Goal: Transaction & Acquisition: Obtain resource

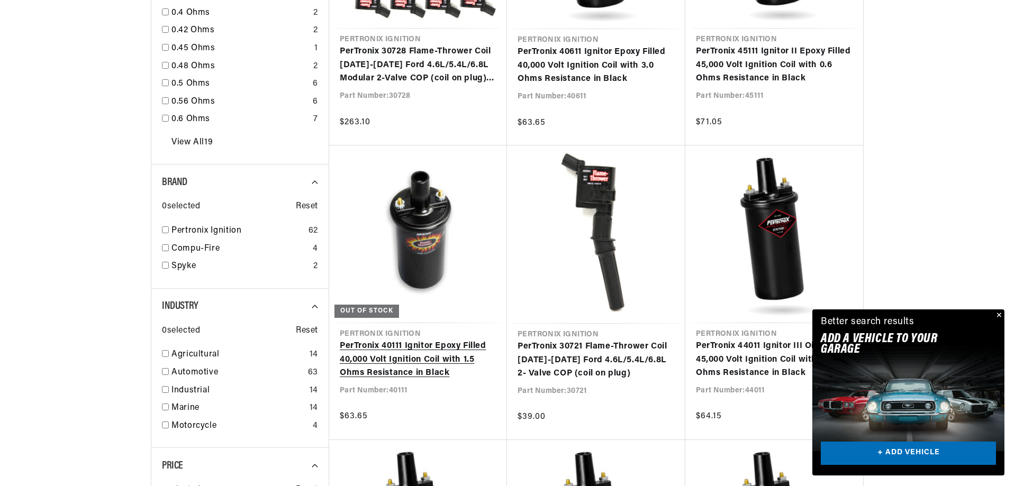
scroll to position [1270, 0]
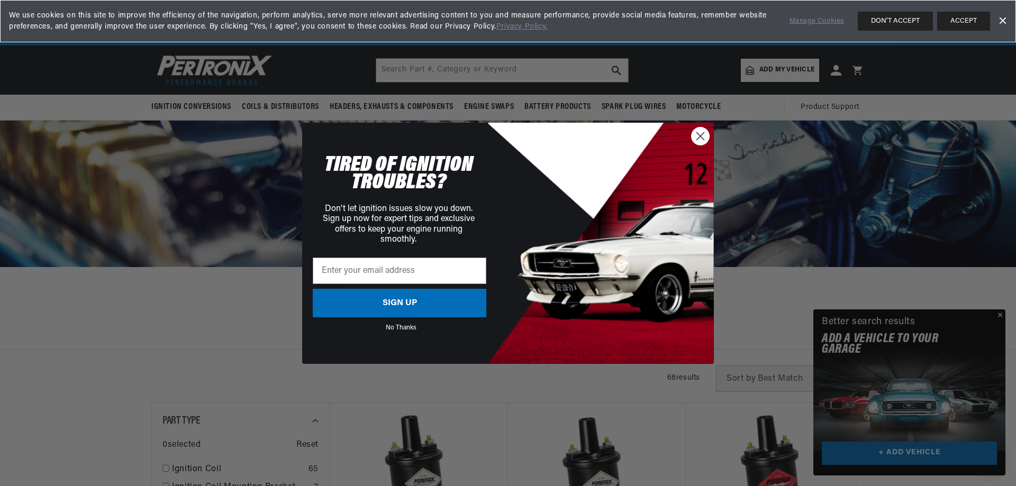
click at [186, 107] on div "Close dialog TIRED OF IGNITION TROUBLES? Don't let ignition issues slow you dow…" at bounding box center [508, 243] width 1016 height 486
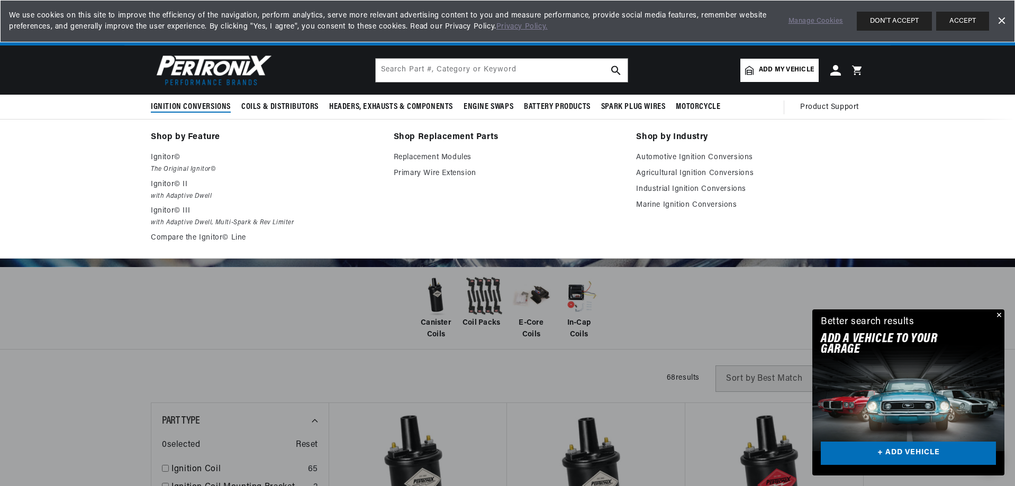
click at [186, 107] on span "Ignition Conversions" at bounding box center [191, 107] width 80 height 11
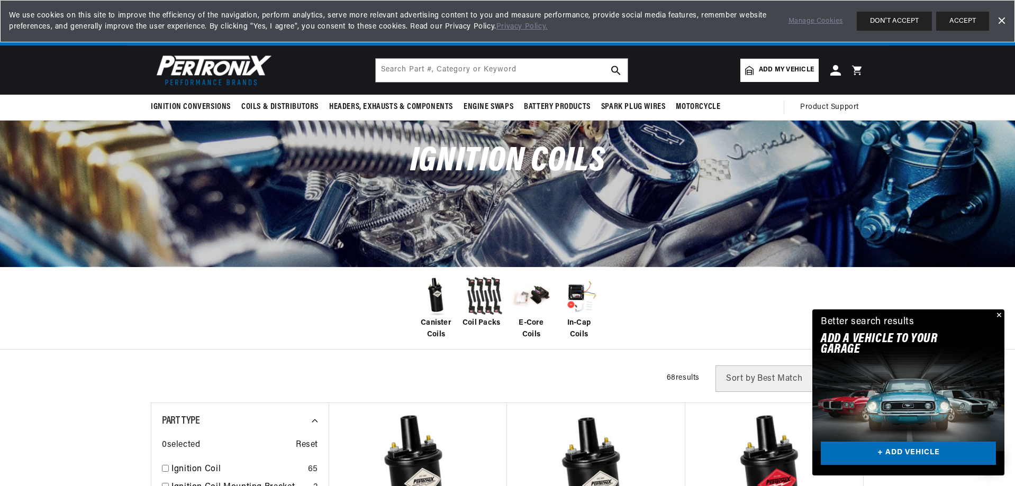
click at [186, 107] on span "Ignition Conversions" at bounding box center [191, 107] width 80 height 11
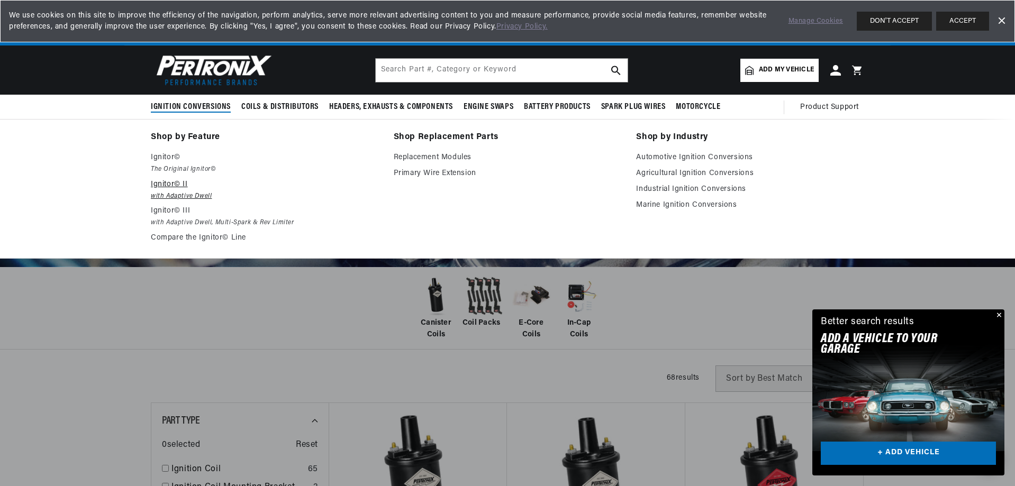
click at [168, 180] on p "Ignitor© II" at bounding box center [265, 184] width 228 height 13
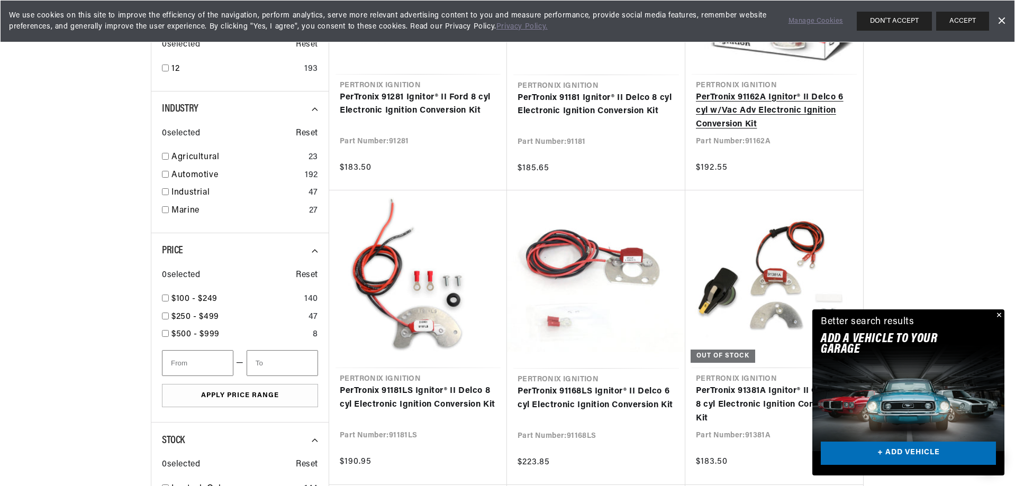
scroll to position [0, 321]
click at [753, 108] on link "PerTronix 91162A Ignitor® II Delco 6 cyl w/Vac Adv Electronic Ignition Conversi…" at bounding box center [774, 111] width 157 height 41
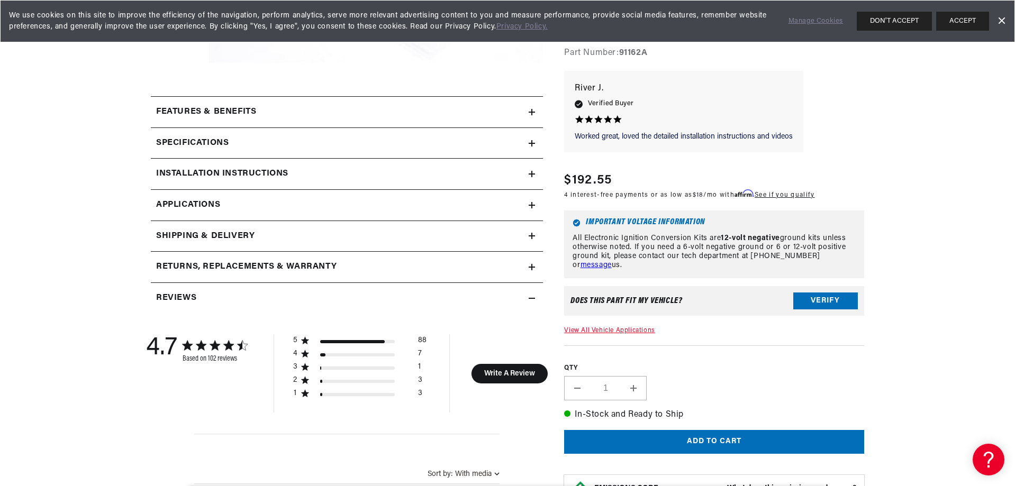
click at [268, 170] on h2 "Installation instructions" at bounding box center [222, 174] width 132 height 14
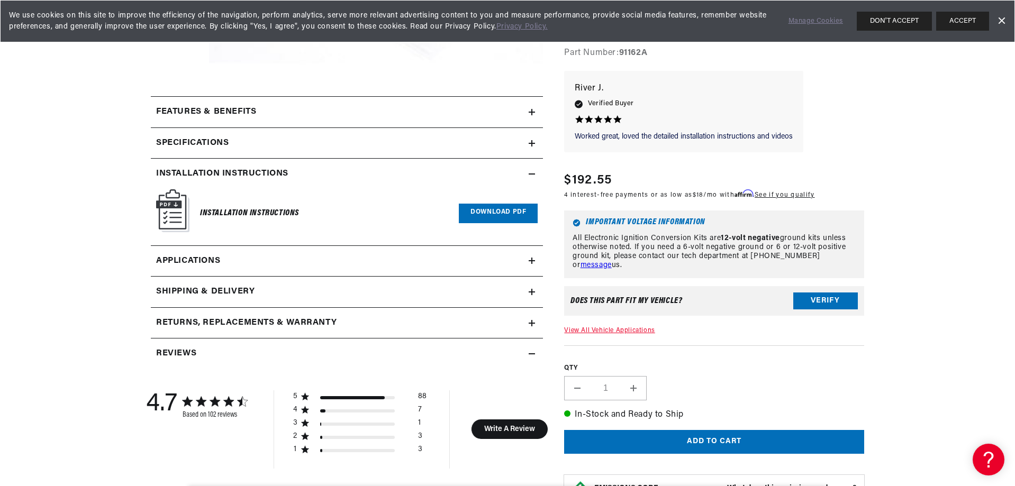
click at [268, 213] on h6 "Installation Instructions" at bounding box center [249, 213] width 99 height 14
click at [472, 211] on link "Download PDF" at bounding box center [498, 214] width 79 height 20
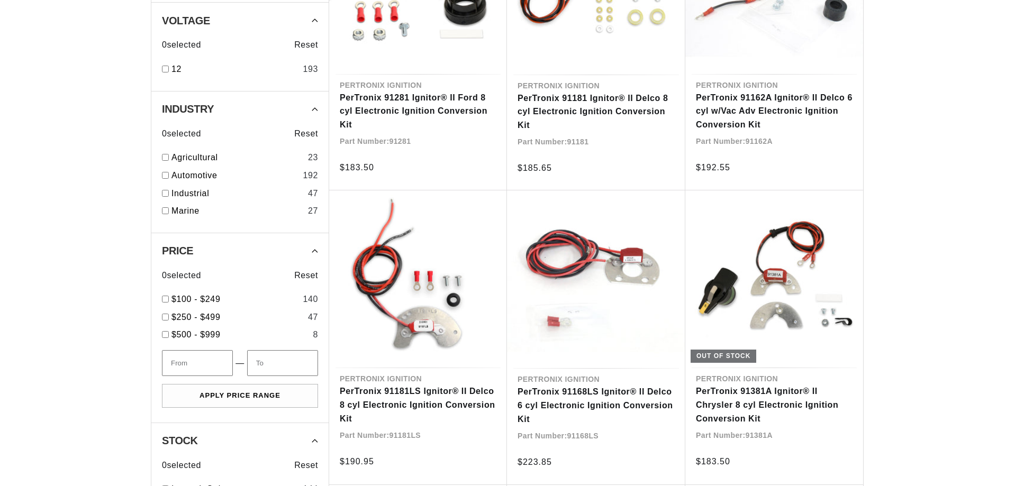
scroll to position [423, 0]
